Goal: Complete application form

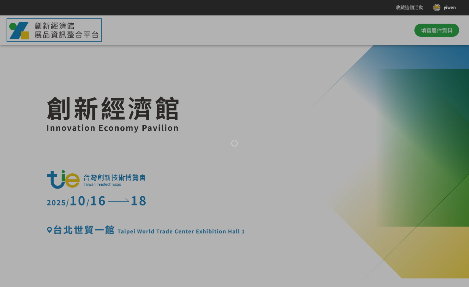
click at [251, 114] on div at bounding box center [234, 143] width 469 height 287
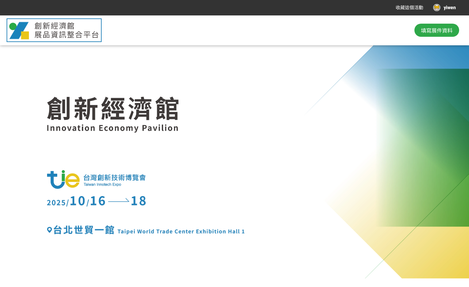
click at [183, 109] on div at bounding box center [234, 147] width 375 height 176
click at [424, 29] on span "填寫展件資料" at bounding box center [437, 30] width 32 height 8
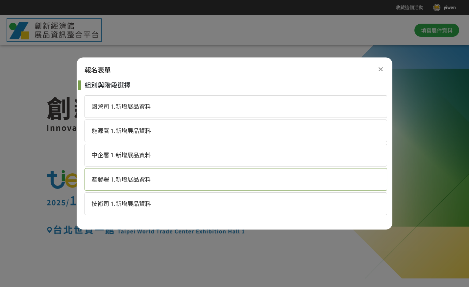
click at [119, 176] on span "產發署 1.新增展品資料" at bounding box center [121, 179] width 60 height 7
select select "185157:185450"
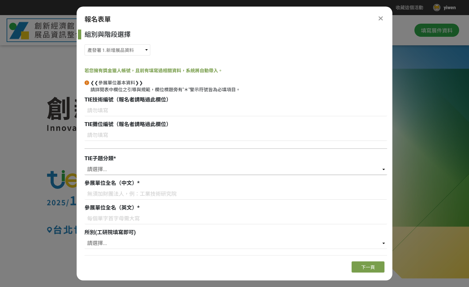
select select "智慧機械"
click option "智慧機械" at bounding box center [0, 0] width 0 height 0
click at [136, 194] on input at bounding box center [236, 194] width 303 height 11
paste input "利業智能股份有限公司"
type input "利業智能股份有限公司"
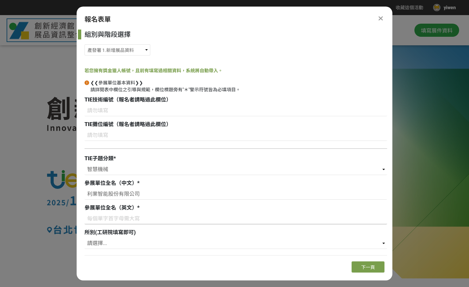
click at [125, 224] on input at bounding box center [236, 218] width 303 height 11
paste input "Liye Intelligent Technology Co.,Ltd"
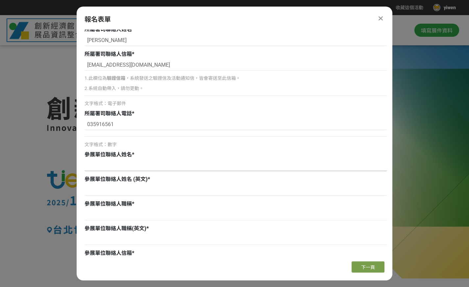
type input "Liye Intelligent Technology Co.,Ltd"
click at [171, 165] on input at bounding box center [236, 165] width 303 height 11
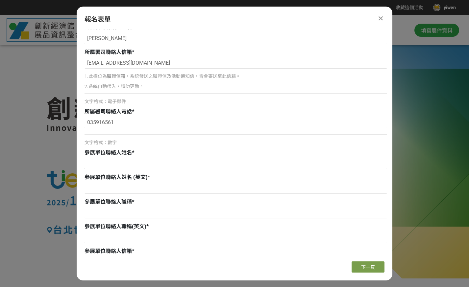
scroll to position [239, 0]
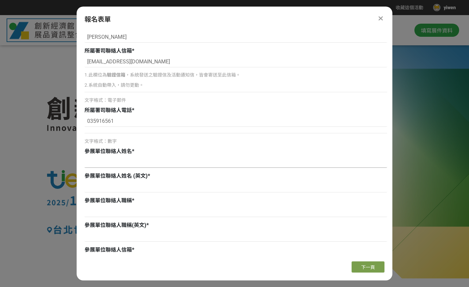
click at [126, 166] on input at bounding box center [236, 162] width 303 height 11
paste input "[PERSON_NAME]"
type input "[PERSON_NAME]"
click at [136, 187] on input at bounding box center [236, 187] width 303 height 11
paste input "Yunsin PAN"
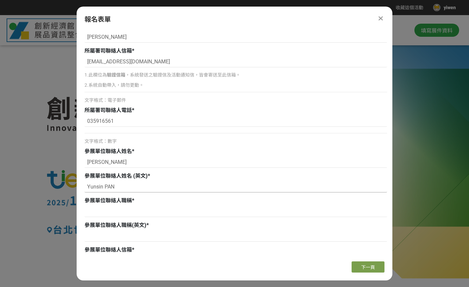
type input "Yunsin PAN"
click at [124, 215] on input at bounding box center [236, 211] width 303 height 11
paste input "專案經理"
type input "專案經理"
click at [149, 233] on input at bounding box center [236, 236] width 303 height 11
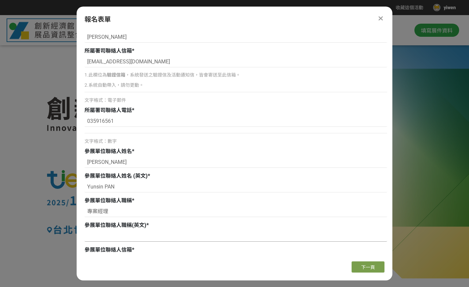
paste input "Project Manager"
type input "Project Manager"
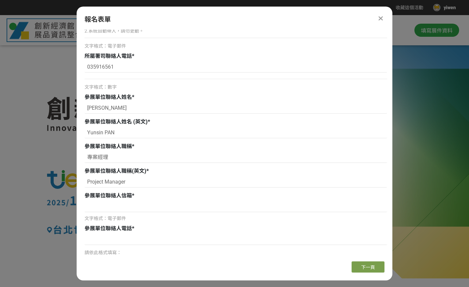
scroll to position [321, 0]
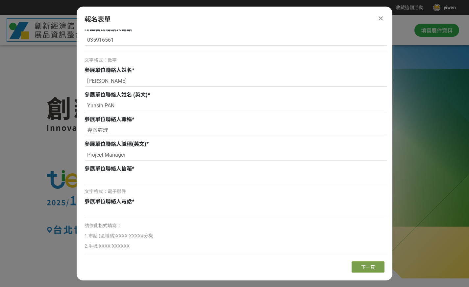
drag, startPoint x: 125, startPoint y: 205, endPoint x: 134, endPoint y: 198, distance: 11.9
click at [125, 205] on div "參展單位聯絡人電話 *" at bounding box center [236, 202] width 303 height 8
click at [136, 211] on input at bounding box center [236, 212] width 303 height 11
type input "1"
paste input "[PHONE_NUMBER]"
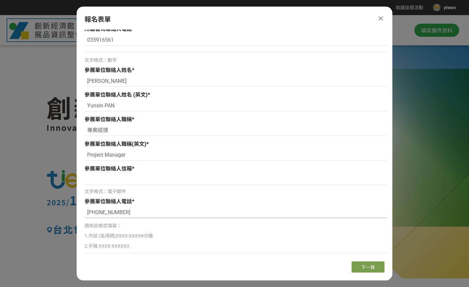
type input "[PHONE_NUMBER]"
click at [130, 182] on input at bounding box center [236, 179] width 303 height 11
paste input "[EMAIL_ADDRESS]"
type input "[EMAIL_ADDRESS]"
click at [364, 269] on span "下一頁" at bounding box center [368, 267] width 14 height 5
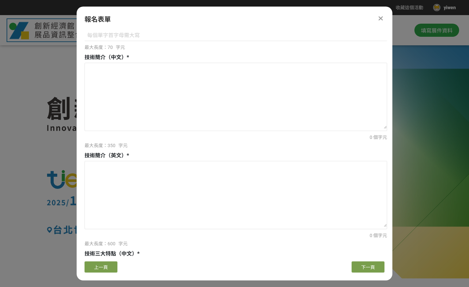
scroll to position [0, 0]
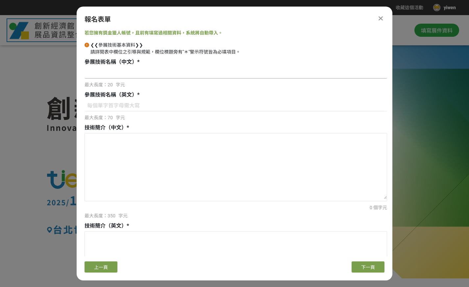
click at [132, 70] on input at bounding box center [236, 72] width 303 height 11
paste input "「EZAMA AI」AI虛擬代理人-AI老師[PERSON_NAME]"
type input "「EZAMA AI」AI虛擬代理人-AI老師[PERSON_NAME]"
click at [138, 106] on input at bounding box center [236, 105] width 303 height 11
paste input "EZAMA AI"
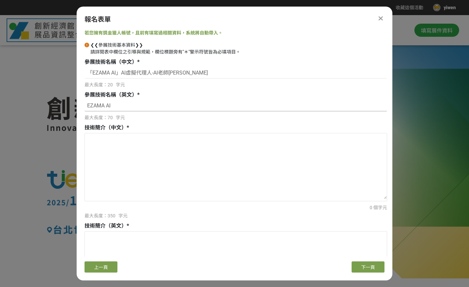
type input "EZAMA AI"
click at [203, 174] on textarea at bounding box center [236, 167] width 302 height 66
paste textarea "EZAMA AI 虛擬代理人「AI 老師傅」，是一套具語音互動與知識查詢功能的智慧助教系統。可應用於跨國製造場域，例如協助當地員工快速理解特定零件操作方式與專…"
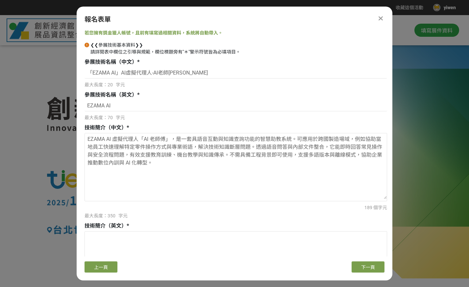
type textarea "EZAMA AI 虛擬代理人「AI 老師傅」，是一套具語音互動與知識查詢功能的智慧助教系統。可應用於跨國製造場域，例如協助當地員工快速理解特定零件操作方式與專…"
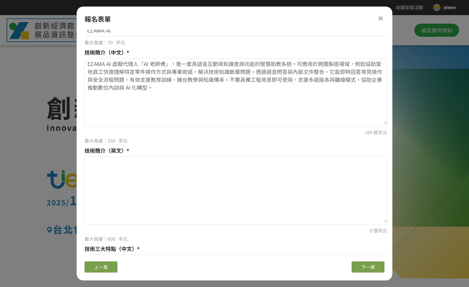
scroll to position [121, 0]
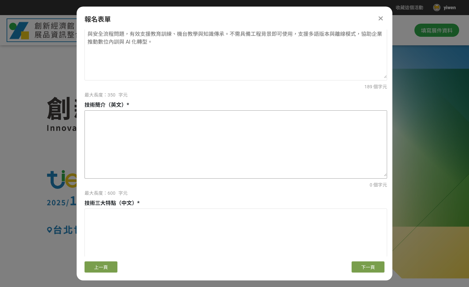
click at [155, 132] on textarea at bounding box center [236, 144] width 302 height 66
paste textarea "EZAMA AI Virtual Agent “AI Laoshifu” is a voice-based intelligent assistant des…"
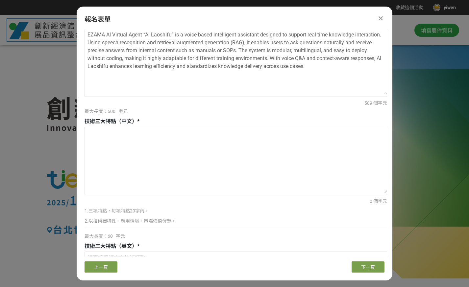
scroll to position [214, 0]
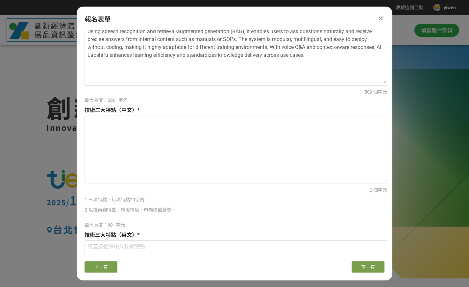
type textarea "EZAMA AI Virtual Agent “AI Laoshifu” is a voice-based intelligent assistant des…"
click at [117, 144] on textarea at bounding box center [236, 149] width 302 height 66
paste textarea "即時語音互動，操作問答無縫銜接 整合文件查詢，快速掌握知識內容 支援多語離線部署，靈活應用各場域"
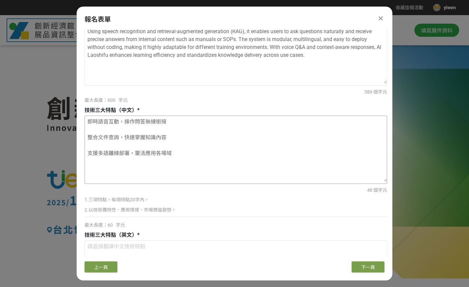
drag, startPoint x: 101, startPoint y: 128, endPoint x: 97, endPoint y: 141, distance: 13.3
click at [102, 128] on textarea "即時語音互動，操作問答無縫銜接 整合文件查詢，快速掌握知識內容 支援多語離線部署，靈活應用各場域" at bounding box center [236, 149] width 302 height 66
click at [92, 139] on textarea "即時語音互動，操作問答無縫銜接 整合文件查詢，快速掌握知識內容 支援多語離線部署，靈活應用各場域" at bounding box center [236, 149] width 302 height 66
click at [113, 136] on textarea "即時語音互動，操作問答無縫銜接 整合文件查詢，快速掌握知識內容 支援多語離線部署，靈活應用各場域" at bounding box center [236, 149] width 302 height 66
type textarea "即時語音互動，操作問答無縫銜接 整合文件查詢，快速掌握知識內容 支援多語離線部署，靈活應用各場域"
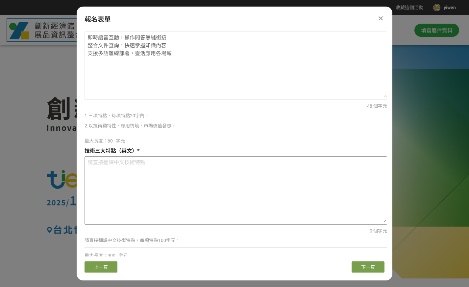
scroll to position [335, 0]
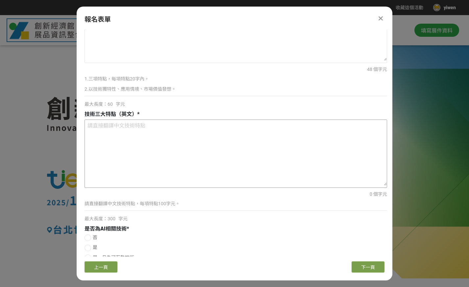
click at [148, 141] on textarea at bounding box center [236, 153] width 302 height 66
paste textarea "Real-time voice interaction for seamless Q&A Integrated document search for ins…"
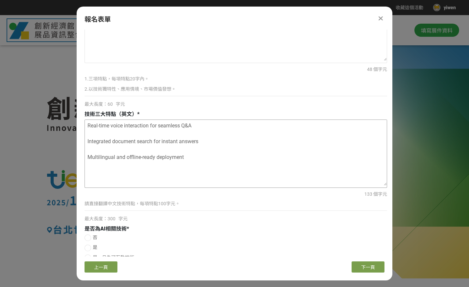
click at [109, 132] on textarea "Real-time voice interaction for seamless Q&A Integrated document search for ins…" at bounding box center [236, 153] width 302 height 66
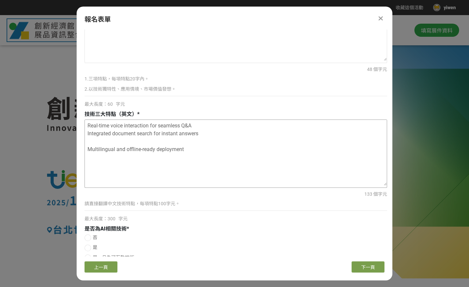
click at [108, 139] on textarea "Real-time voice interaction for seamless Q&A Integrated document search for ins…" at bounding box center [236, 153] width 302 height 66
type textarea "Real-time voice interaction for seamless Q&A Integrated document search for ins…"
click at [216, 191] on div "133 個字元" at bounding box center [236, 194] width 303 height 7
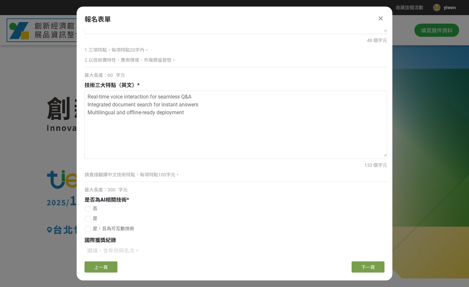
scroll to position [409, 0]
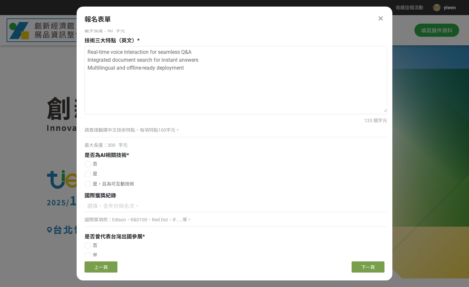
click at [88, 171] on div at bounding box center [88, 174] width 7 height 7
radio input "true"
click at [193, 204] on input at bounding box center [236, 206] width 303 height 11
click at [88, 242] on label "否" at bounding box center [236, 245] width 303 height 7
click at [88, 244] on input "否" at bounding box center [87, 246] width 4 height 4
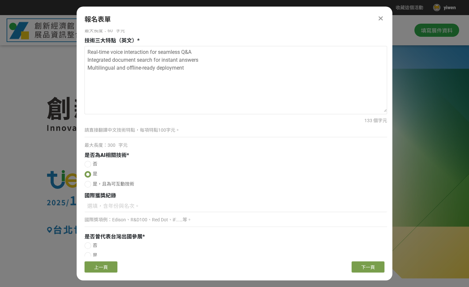
radio input "false"
click at [88, 243] on div at bounding box center [88, 246] width 7 height 7
click at [366, 262] on div "報名表單 若您擁有獎金獵人帳號，且前有填寫過相關資料，系統將自動帶入。 ❮❮參展技術基本資料❯❯ 請詳閱表中欄位之引導與規範，欄位標題旁有"＊"警示符號皆為必…" at bounding box center [235, 144] width 316 height 274
click at [365, 265] on span "下一頁" at bounding box center [368, 267] width 14 height 5
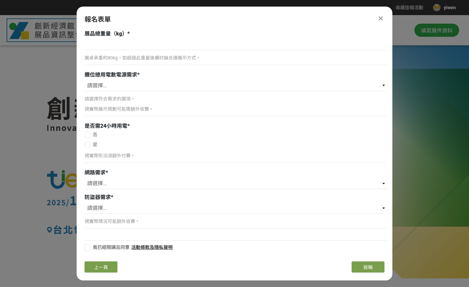
scroll to position [0, 0]
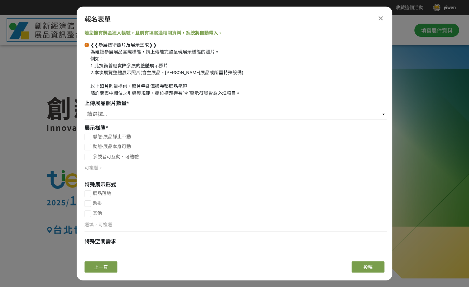
click at [88, 136] on div at bounding box center [88, 137] width 7 height 7
checkbox input "true"
click at [88, 156] on div at bounding box center [88, 157] width 7 height 7
checkbox input "true"
click at [85, 109] on select "請選擇... 1 2 3 4 5" at bounding box center [236, 114] width 303 height 11
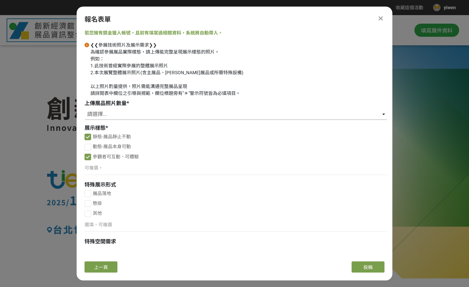
select select "1"
click option "1" at bounding box center [0, 0] width 0 height 0
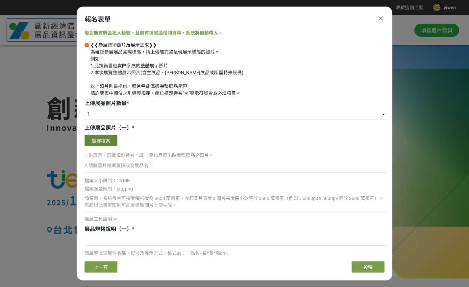
click at [111, 146] on button "選擇檔案" at bounding box center [101, 140] width 33 height 11
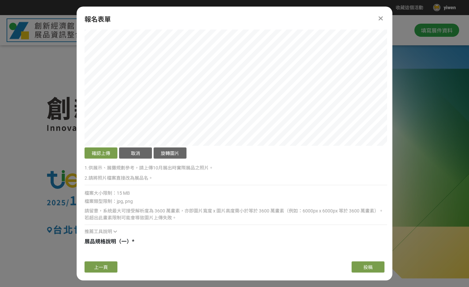
scroll to position [120, 0]
click at [375, 153] on div "確認上傳 取消 旋轉圖片" at bounding box center [236, 87] width 303 height 146
click at [101, 154] on button "確認上傳" at bounding box center [101, 152] width 33 height 11
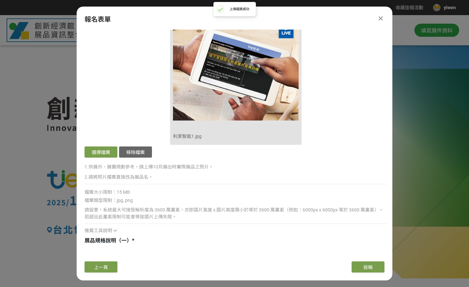
scroll to position [241, 0]
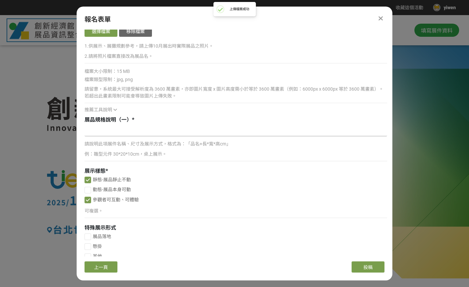
click at [125, 136] on input at bounding box center [236, 130] width 303 height 11
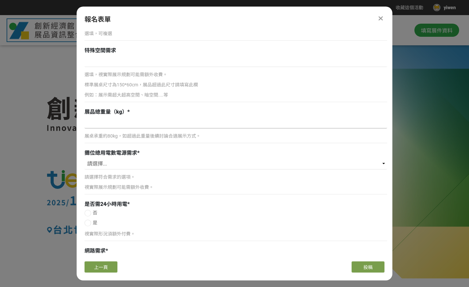
scroll to position [477, 0]
type input "平板17*26*7，桌面展示"
click at [152, 122] on input at bounding box center [236, 121] width 303 height 11
type input "1"
click at [85, 158] on select "請選擇... 110V/5A 220V 其他" at bounding box center [236, 163] width 303 height 11
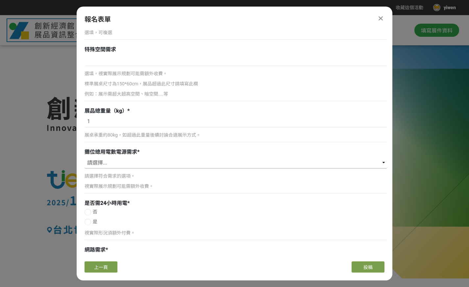
select select "110V/5A"
click option "110V/5A" at bounding box center [0, 0] width 0 height 0
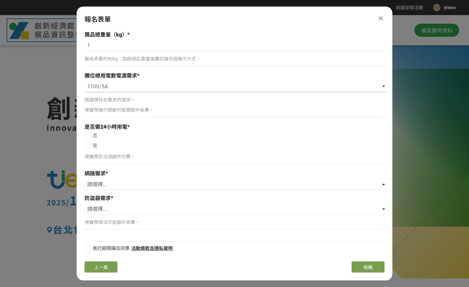
scroll to position [555, 0]
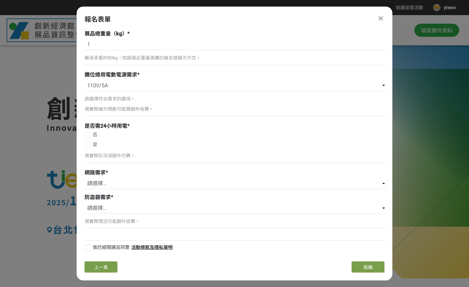
click at [90, 133] on div at bounding box center [88, 135] width 7 height 7
radio input "true"
click at [85, 178] on select "請選擇... 不需要網路 需要有線網路 需要無線網路" at bounding box center [236, 183] width 303 height 11
select select "需要無線網路"
click option "需要無線網路" at bounding box center [0, 0] width 0 height 0
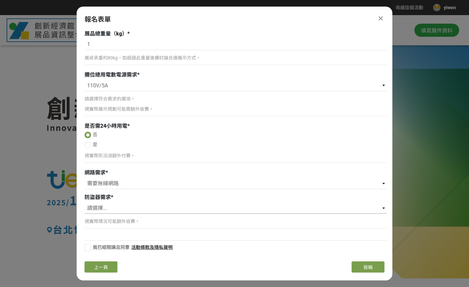
click at [85, 203] on select "請選擇... 不需要 一般防盜蜂鳴器 其他" at bounding box center [236, 208] width 303 height 11
select select "不需要"
click option "不需要" at bounding box center [0, 0] width 0 height 0
click at [84, 251] on div "若您擁有獎金獵人帳號，且前有填寫過相關資料，系統將自動帶入。 ❮❮參展技術照片及展示需求❯❯ 為確認參展展品實際樣態，請上傳能完整呈現展示樣態的照片。 例如：…" at bounding box center [235, 143] width 316 height 227
click at [86, 251] on div at bounding box center [88, 248] width 7 height 7
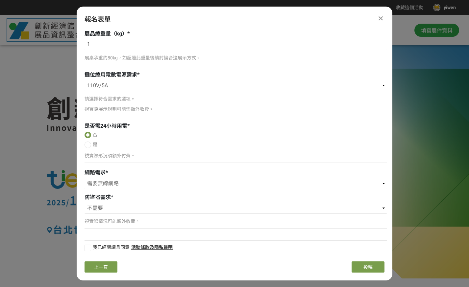
checkbox input "true"
click at [208, 272] on div "上一頁" at bounding box center [160, 267] width 150 height 11
click at [368, 266] on span "投稿" at bounding box center [367, 267] width 9 height 5
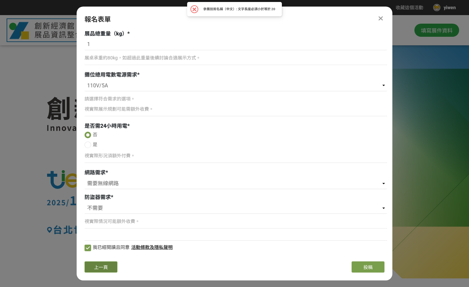
click at [109, 265] on button "上一頁" at bounding box center [101, 267] width 33 height 11
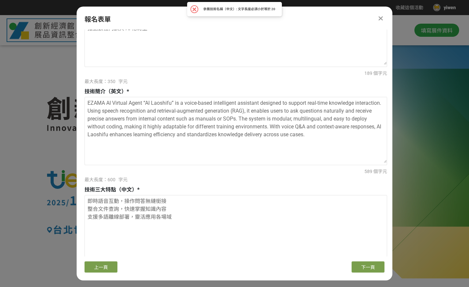
scroll to position [0, 0]
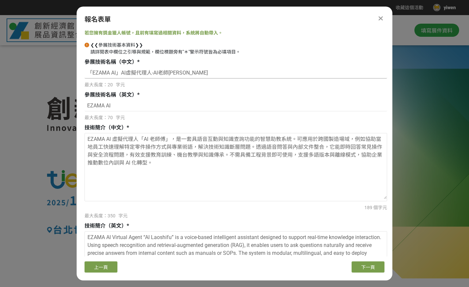
click at [127, 74] on input "「EZAMA AI」AI虛擬代理人-AI老師[PERSON_NAME]" at bounding box center [236, 72] width 303 height 11
click at [93, 73] on input "「EZAMA AI虛擬代理人-AI老師[PERSON_NAME]" at bounding box center [236, 72] width 303 height 11
type input "EZAMA AI虛擬代理人-AI老師[PERSON_NAME]"
click at [363, 268] on span "下一頁" at bounding box center [368, 267] width 14 height 5
select select "1"
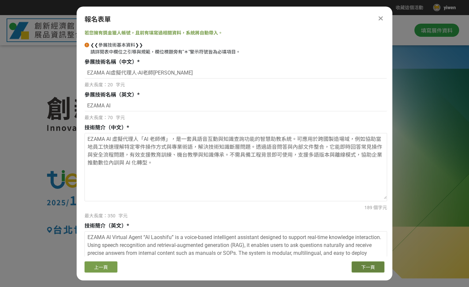
select select "110V/5A"
select select "需要無線網路"
select select "不需要"
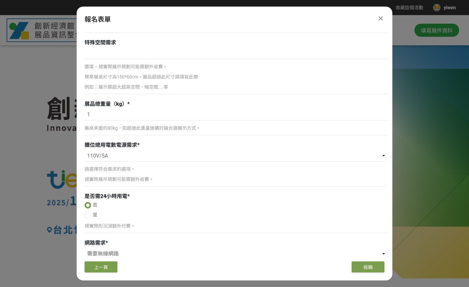
scroll to position [424, 0]
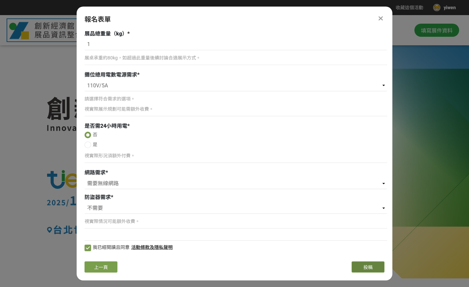
click at [364, 270] on span "投稿" at bounding box center [367, 267] width 9 height 5
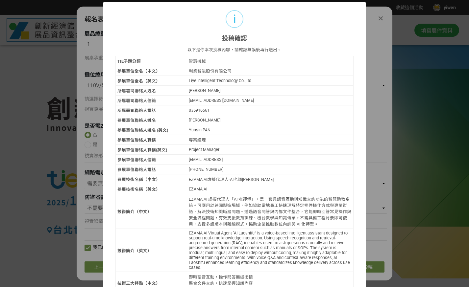
click at [220, 149] on div "Project Manager" at bounding box center [270, 149] width 163 height 5
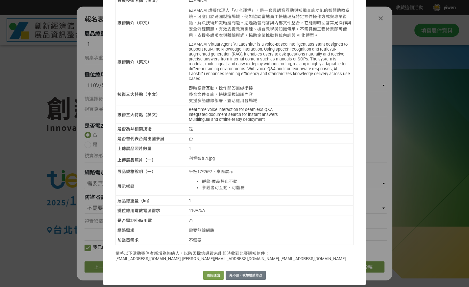
scroll to position [301, 0]
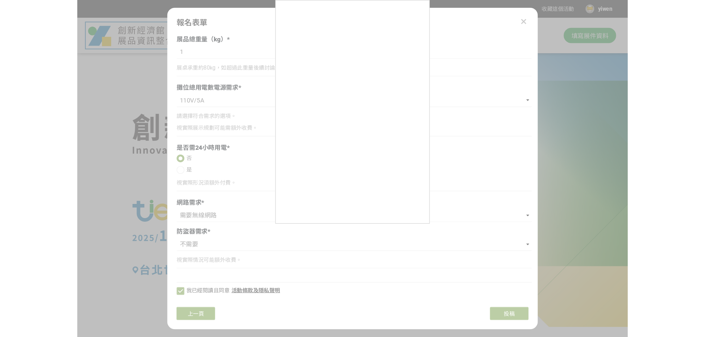
scroll to position [424, 0]
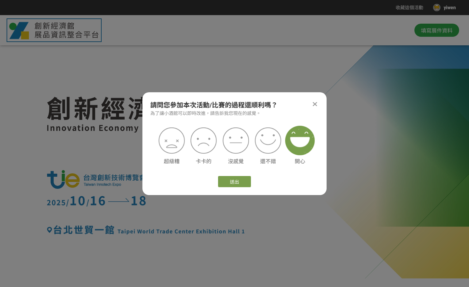
click at [302, 139] on img at bounding box center [300, 141] width 30 height 30
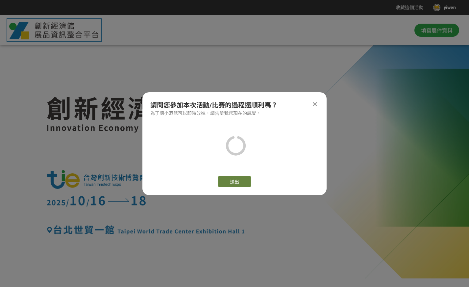
click at [244, 182] on button "送出" at bounding box center [234, 181] width 33 height 11
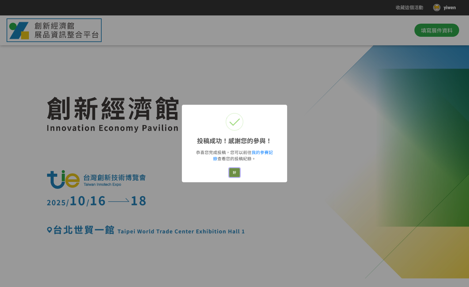
click at [231, 176] on button "好" at bounding box center [234, 172] width 11 height 9
